Goal: Entertainment & Leisure: Consume media (video, audio)

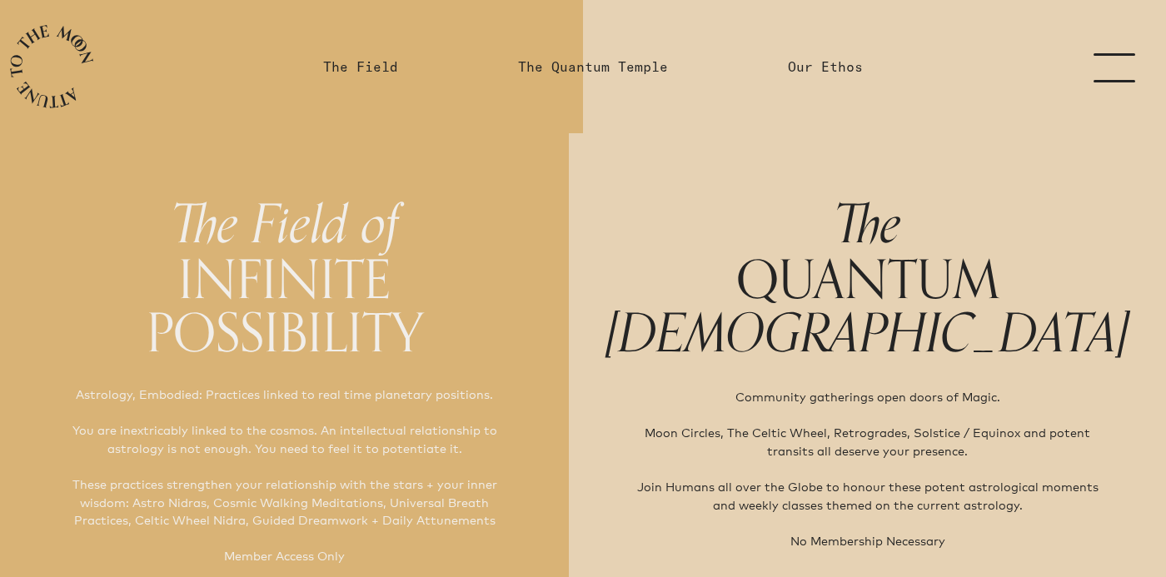
click at [1115, 66] on link "menu" at bounding box center [1124, 66] width 83 height 133
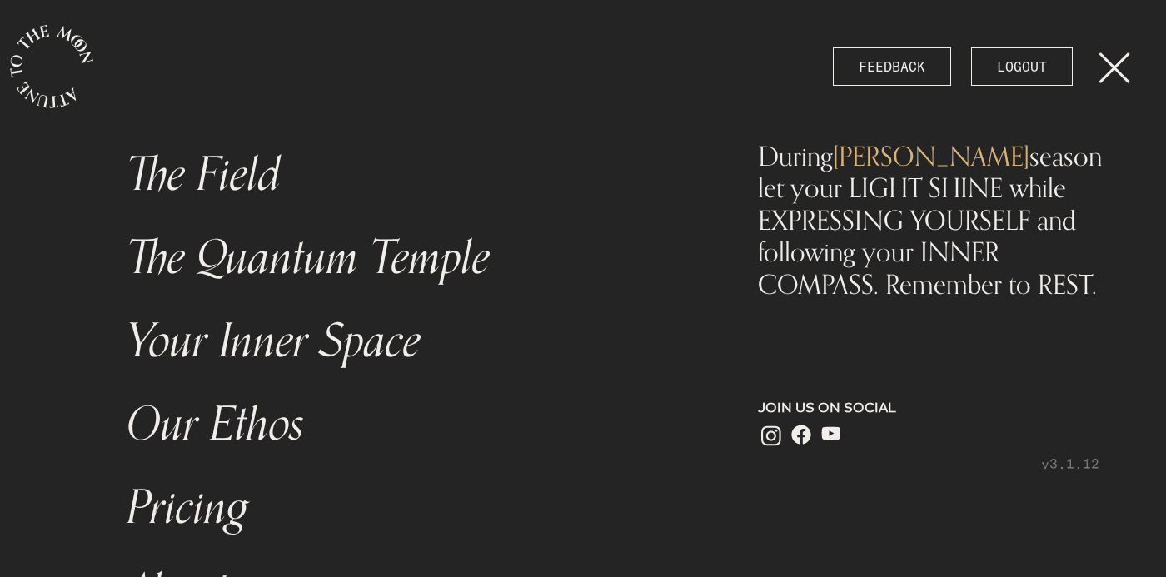
click at [247, 174] on link "The Field" at bounding box center [408, 174] width 583 height 83
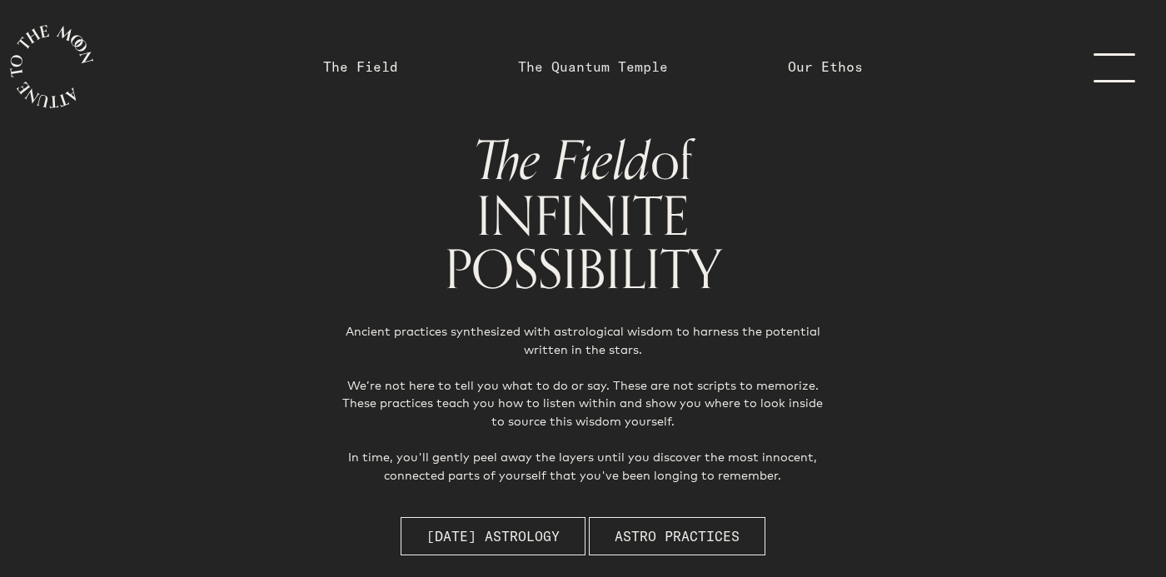
click at [561, 69] on link "The Quantum Temple" at bounding box center [593, 67] width 150 height 20
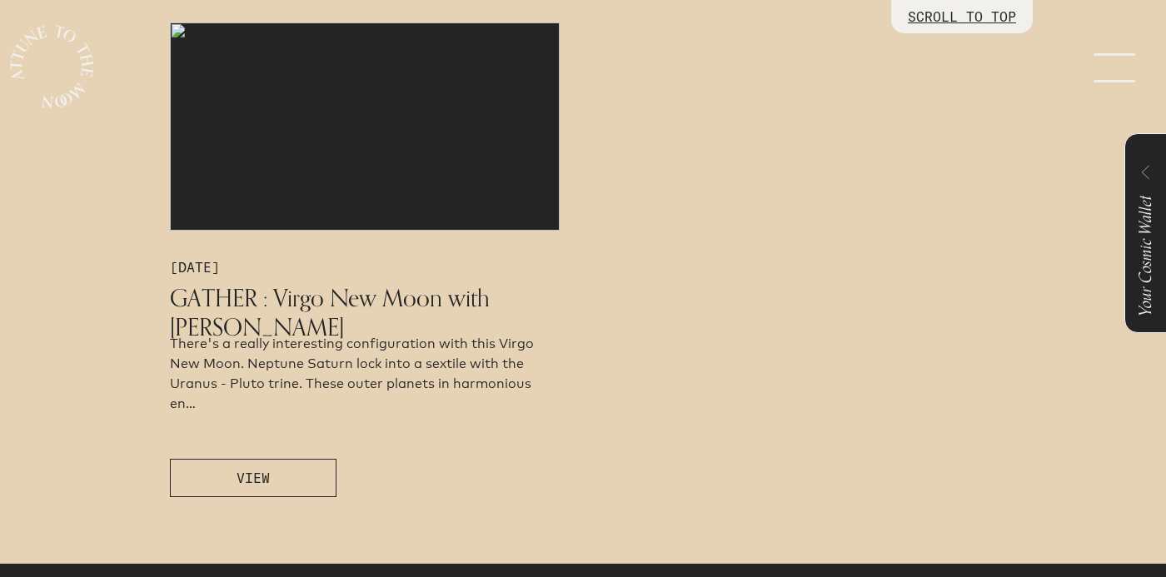
scroll to position [927, 0]
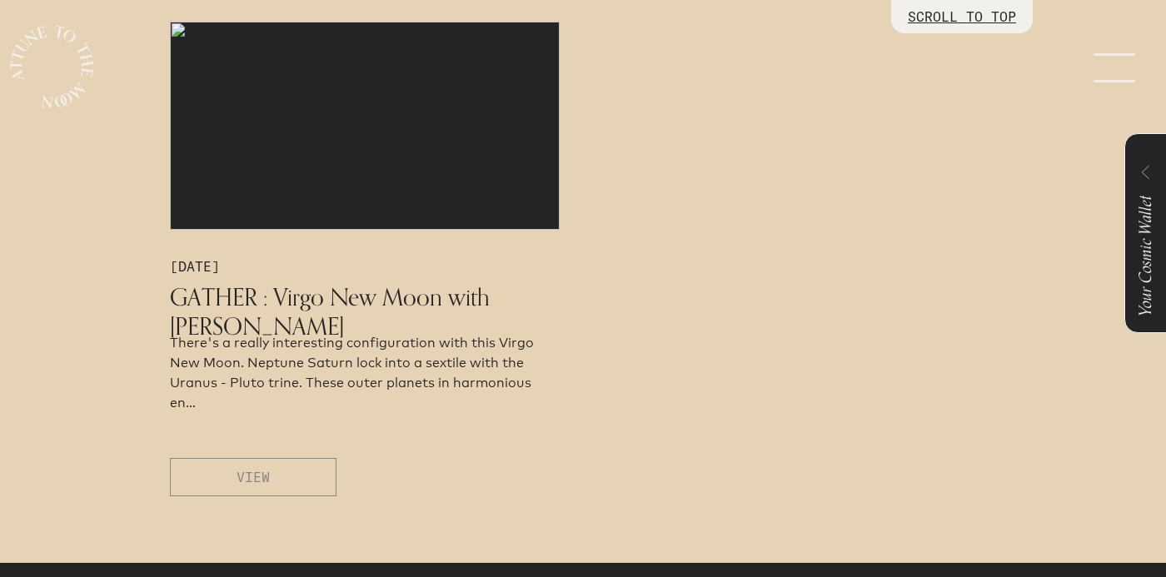
click at [273, 473] on button "VIEW" at bounding box center [253, 477] width 167 height 38
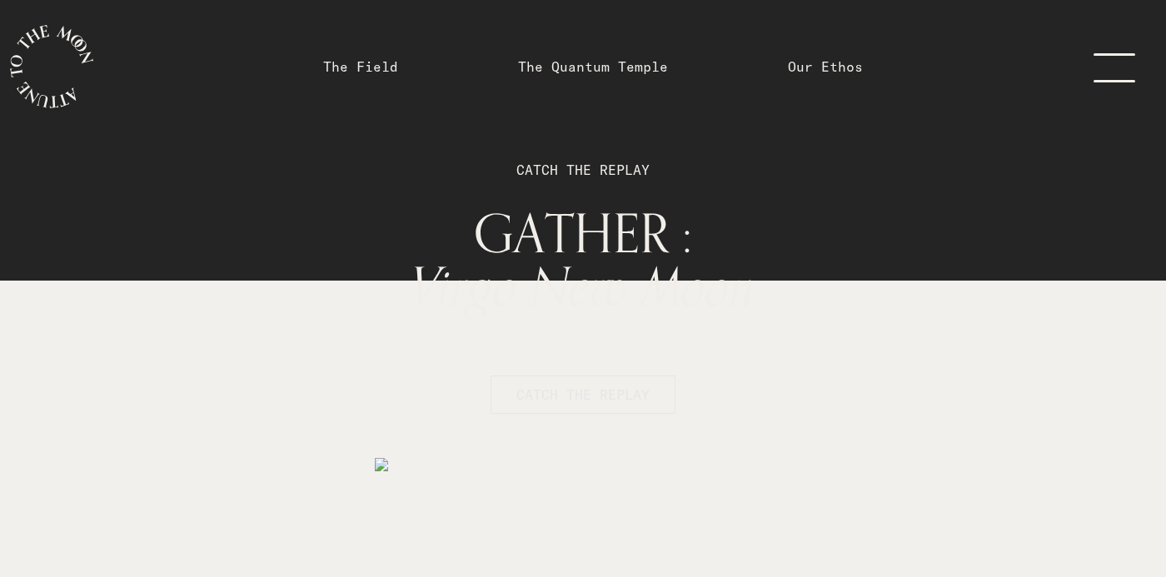
click at [517, 400] on span "CATCH THE REPLAY" at bounding box center [582, 395] width 133 height 20
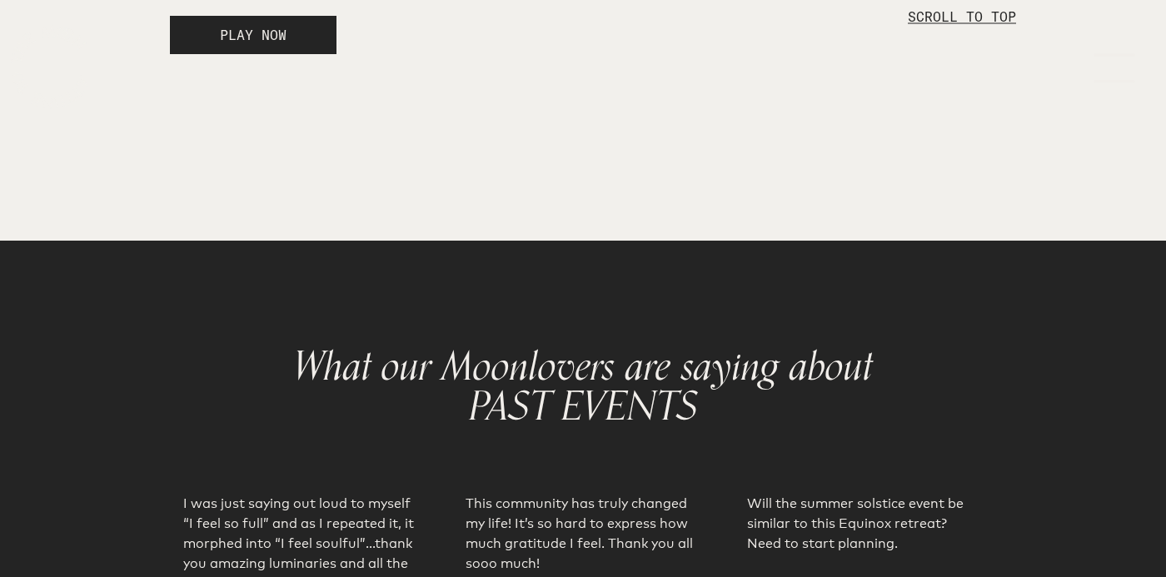
scroll to position [2775, 0]
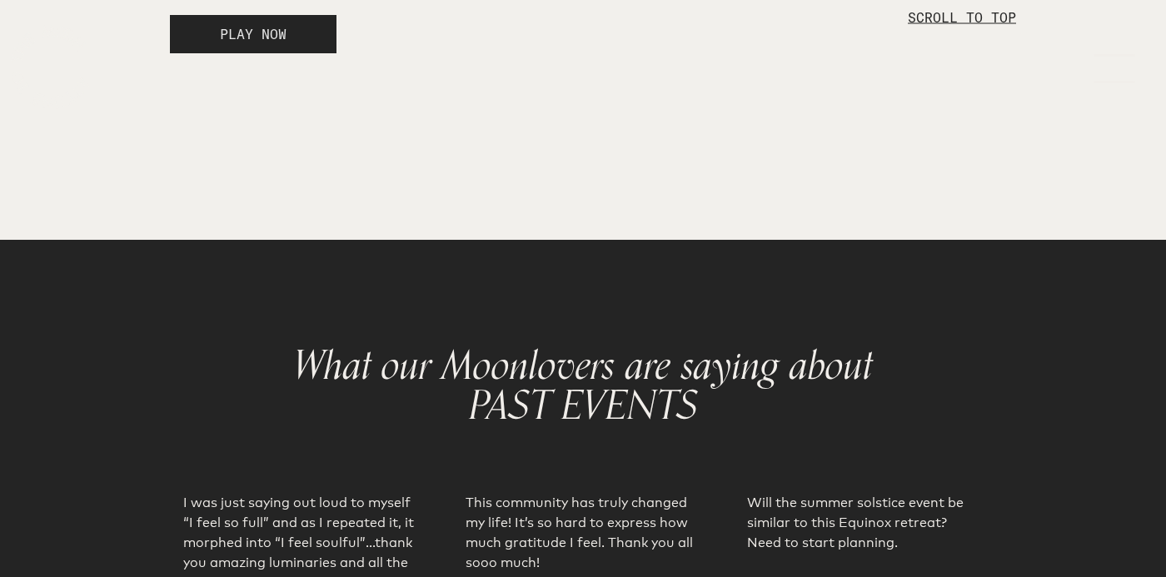
click at [303, 53] on button "PLAY NOW" at bounding box center [253, 34] width 167 height 38
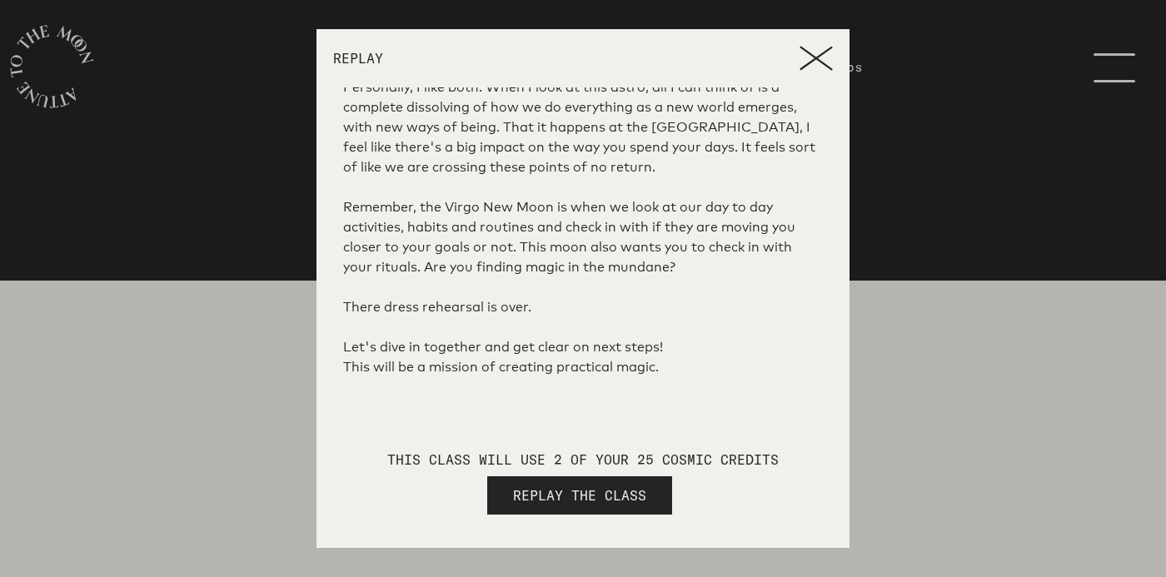
scroll to position [352, 0]
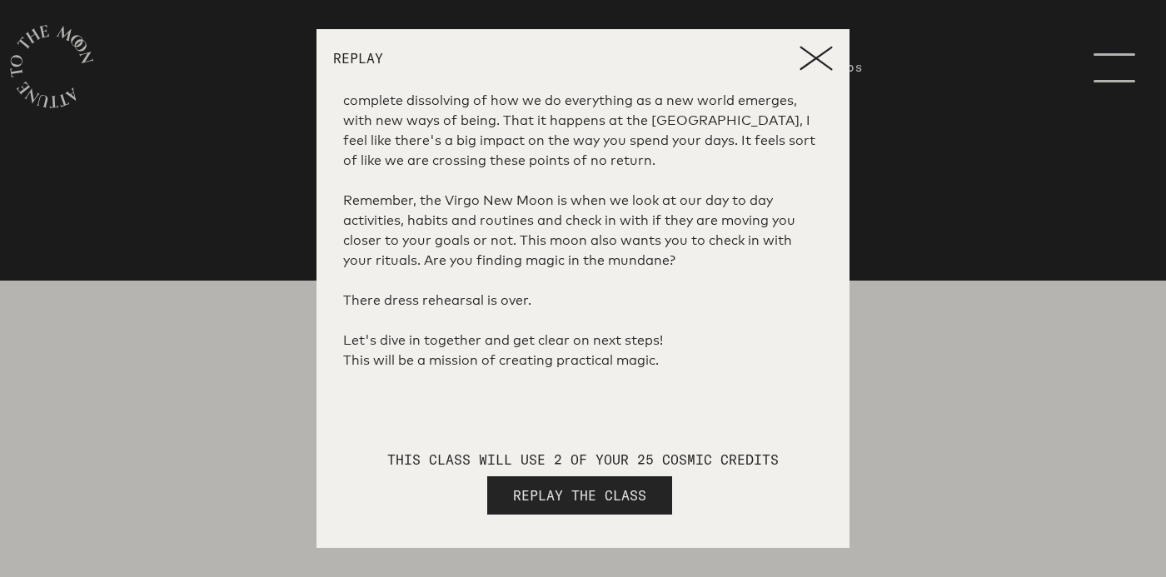
click at [560, 493] on span "REPLAY THE CLASS" at bounding box center [579, 496] width 133 height 20
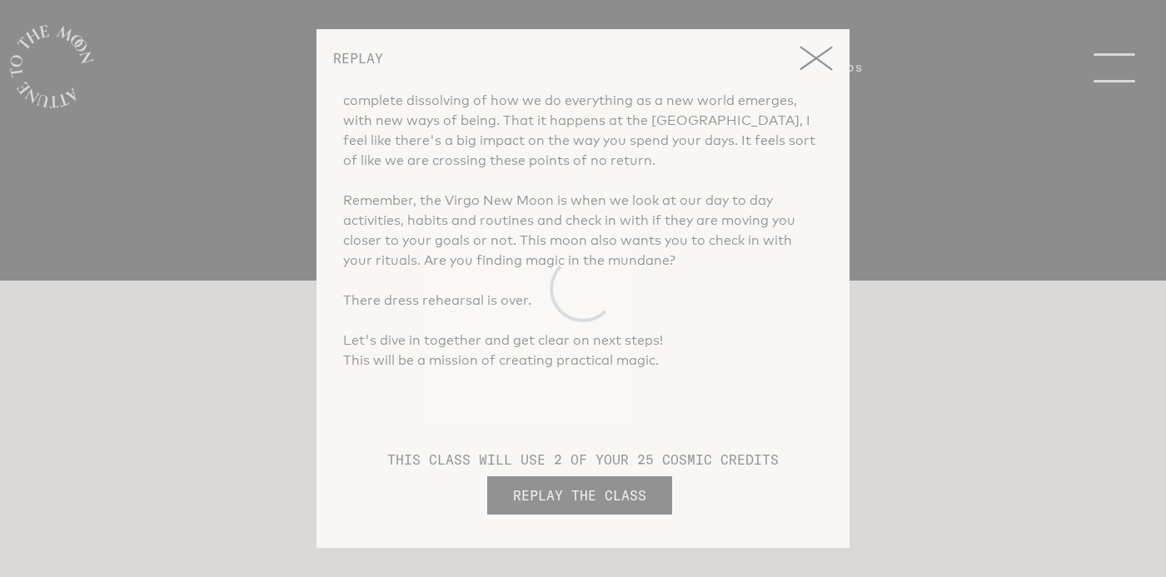
scroll to position [0, 0]
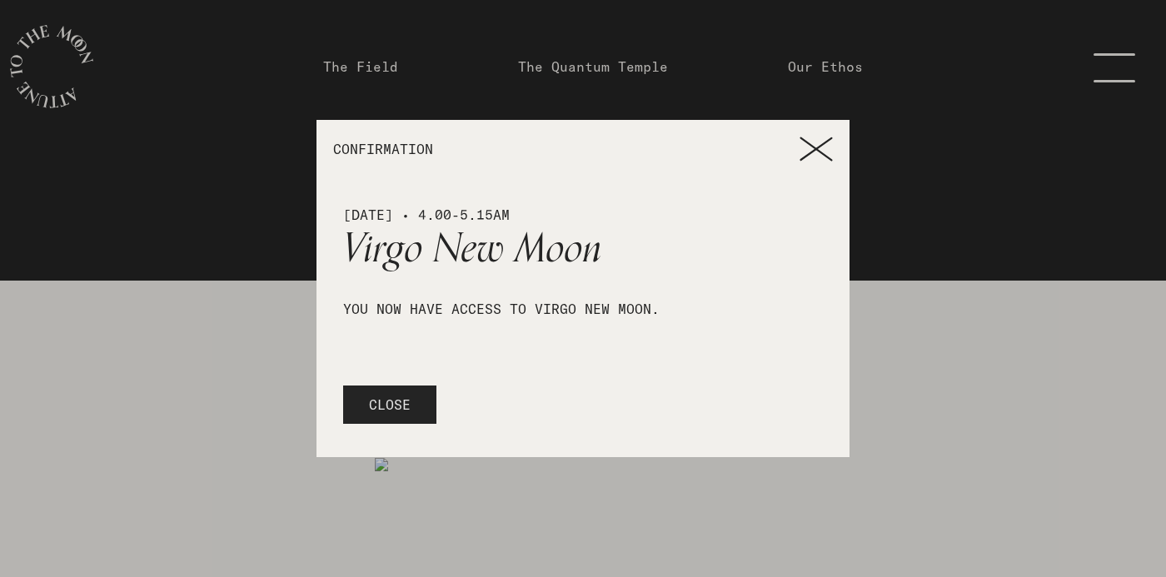
click at [386, 404] on span "CLOSE" at bounding box center [390, 405] width 42 height 20
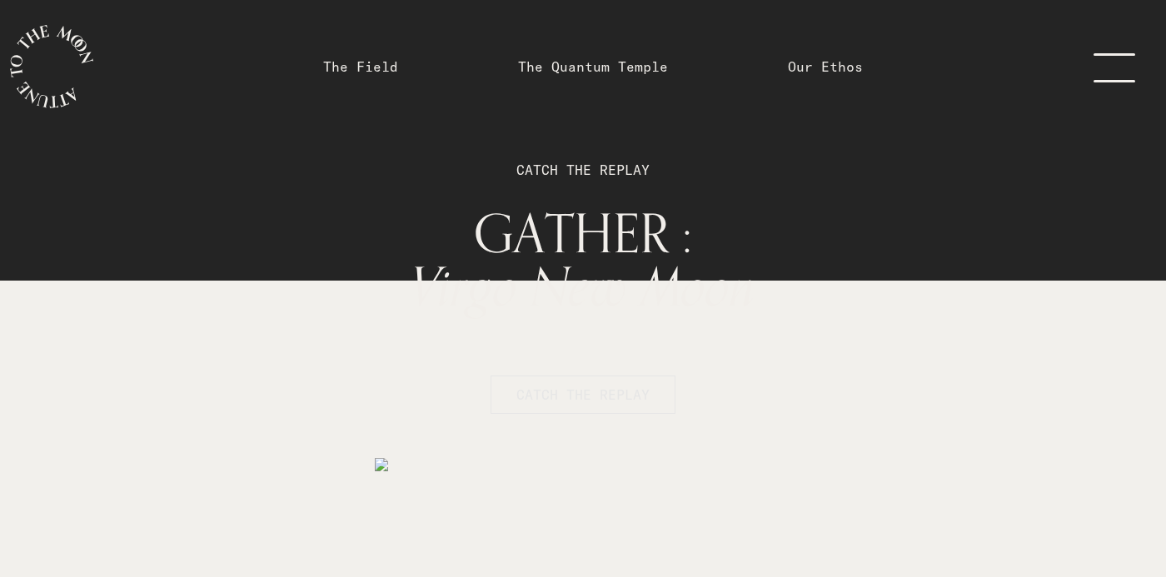
click at [560, 402] on span "CATCH THE REPLAY" at bounding box center [582, 395] width 133 height 20
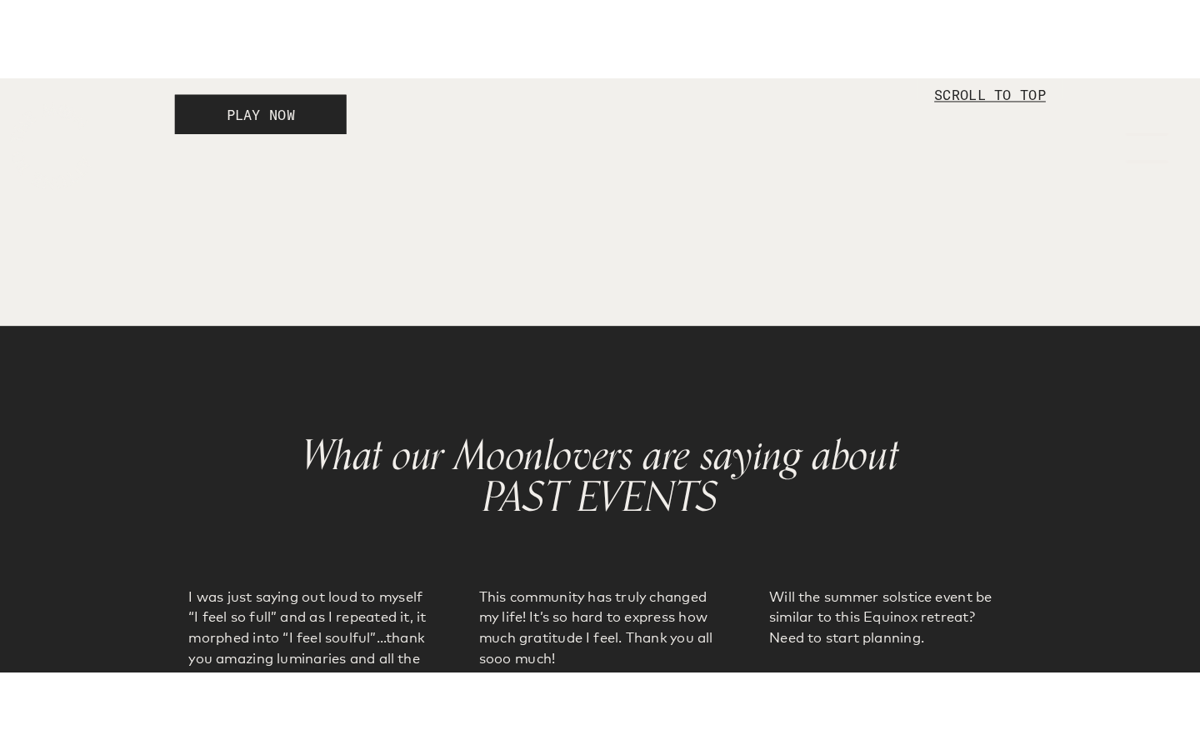
scroll to position [2775, 0]
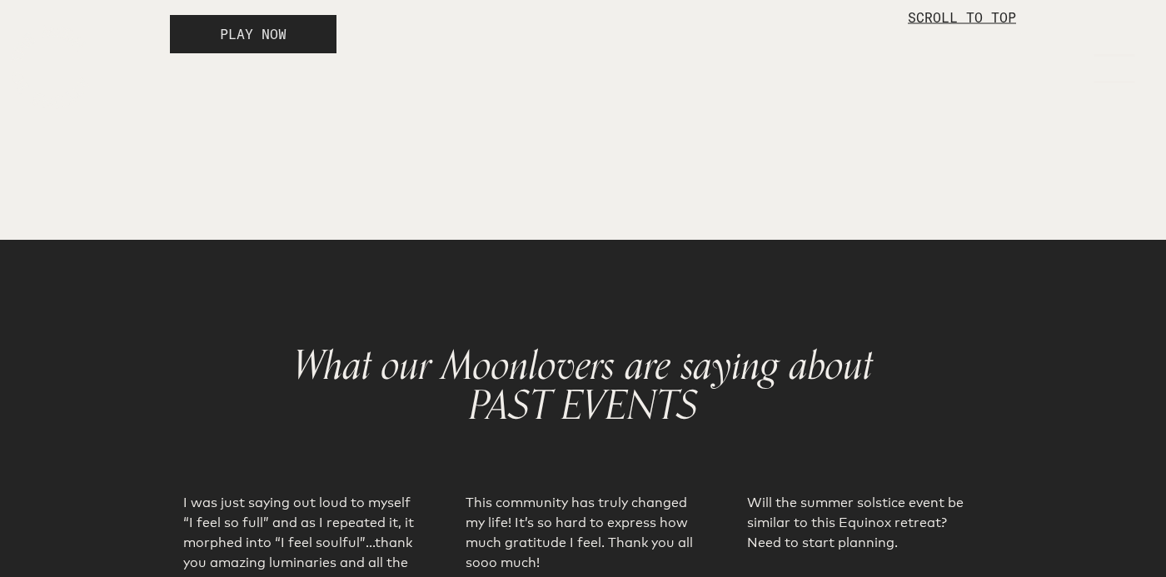
click at [289, 53] on button "PLAY NOW" at bounding box center [253, 34] width 167 height 38
